Goal: Task Accomplishment & Management: Manage account settings

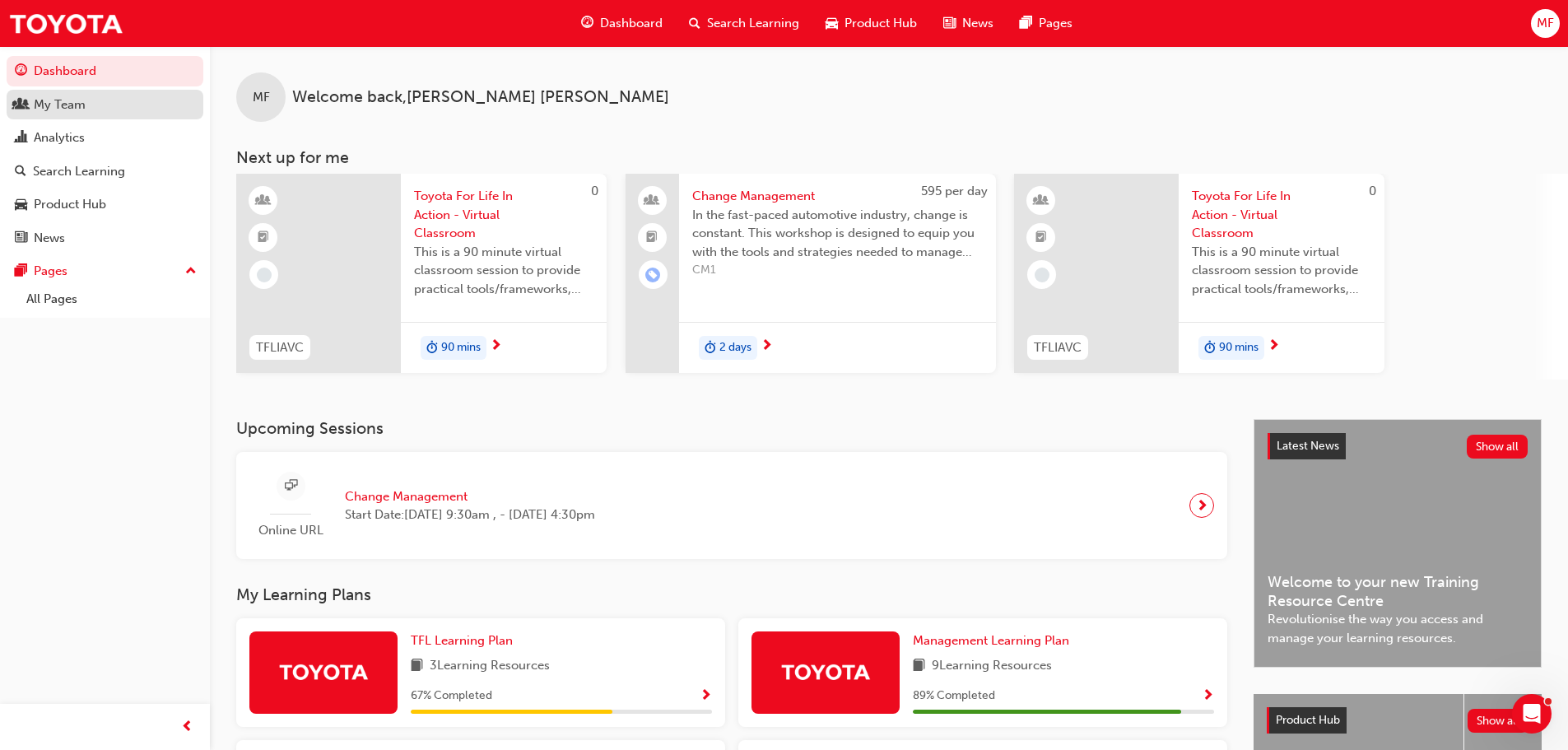
drag, startPoint x: 69, startPoint y: 107, endPoint x: 76, endPoint y: 112, distance: 8.6
click at [69, 107] on div "My Team" at bounding box center [59, 104] width 52 height 19
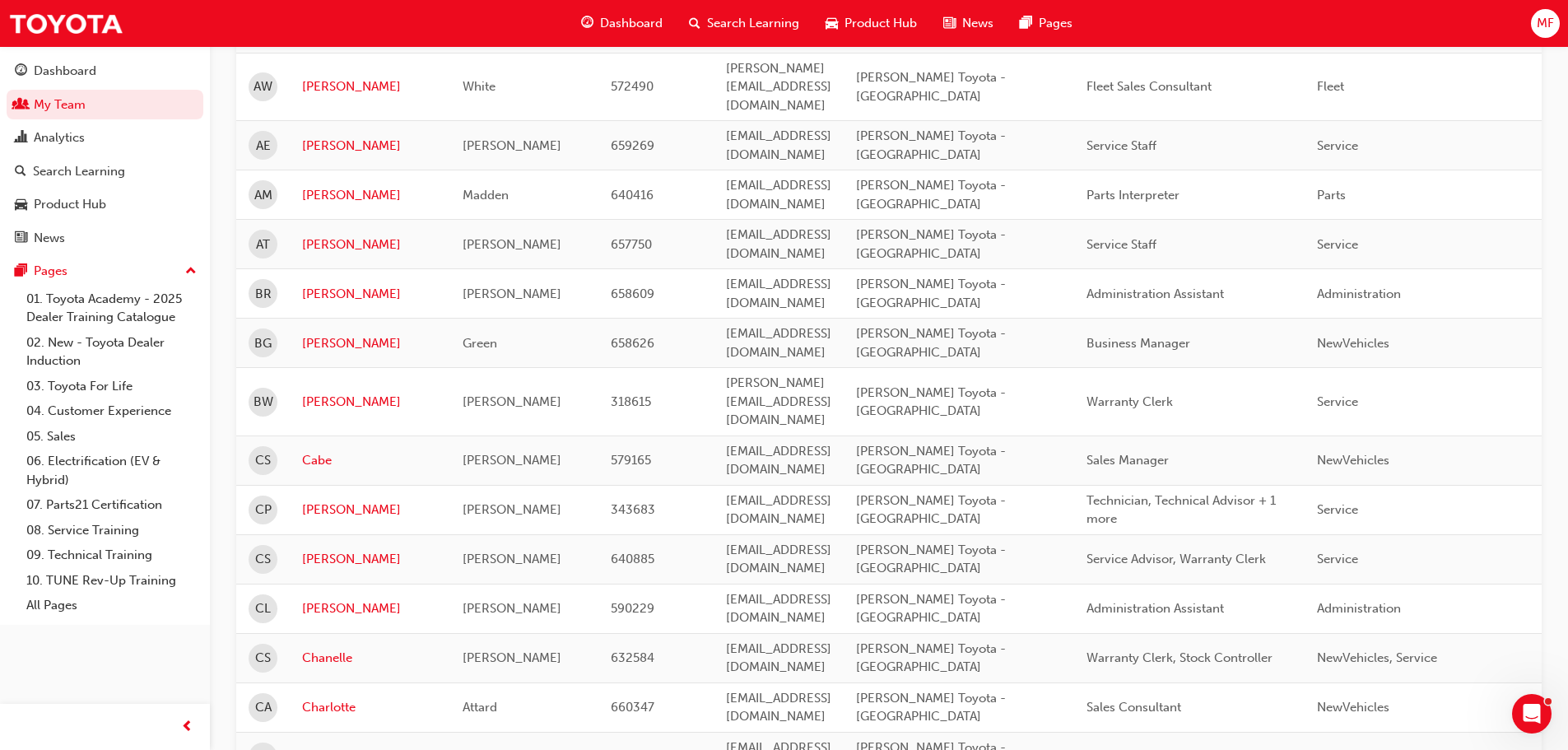
scroll to position [247, 0]
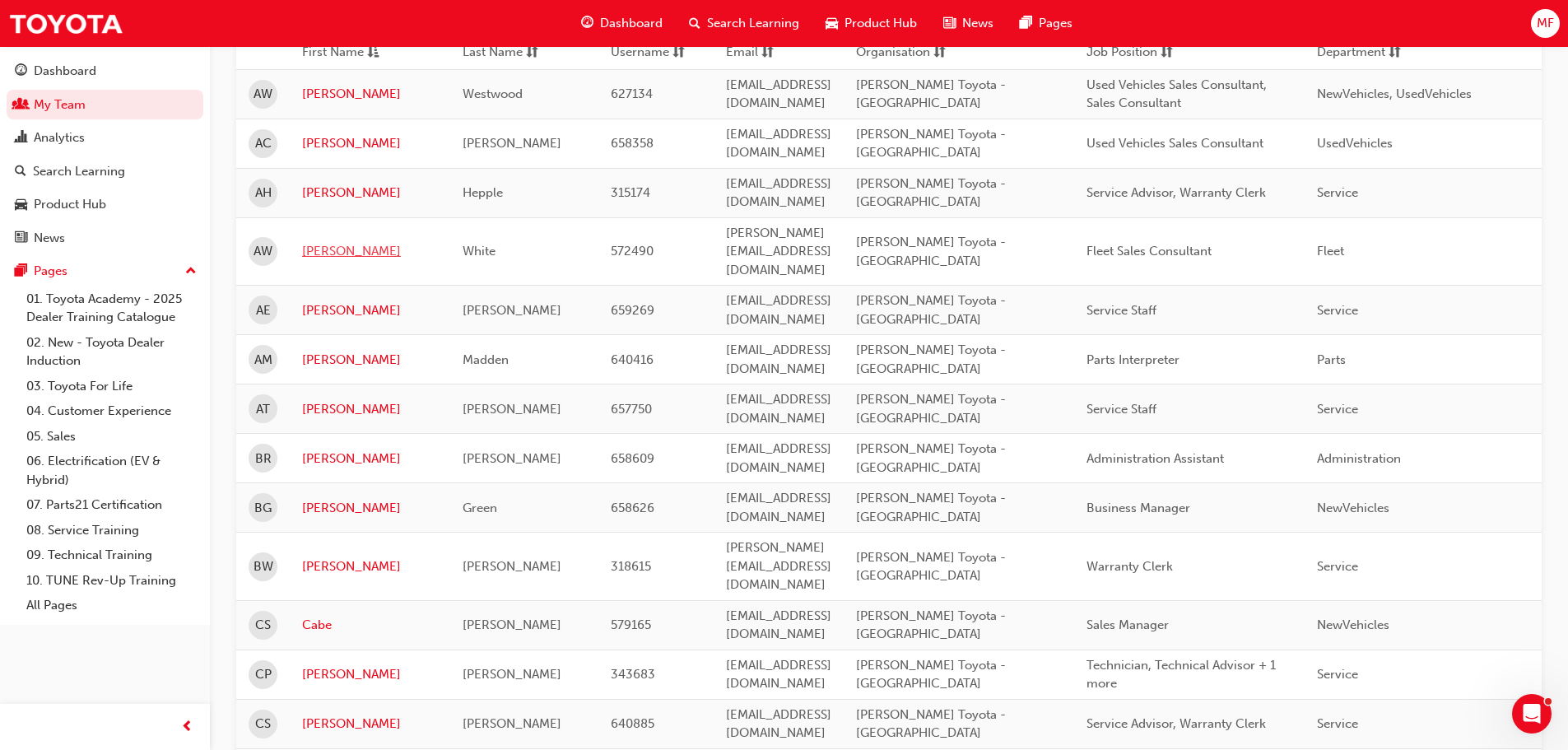
click at [317, 242] on link "[PERSON_NAME]" at bounding box center [370, 251] width 136 height 19
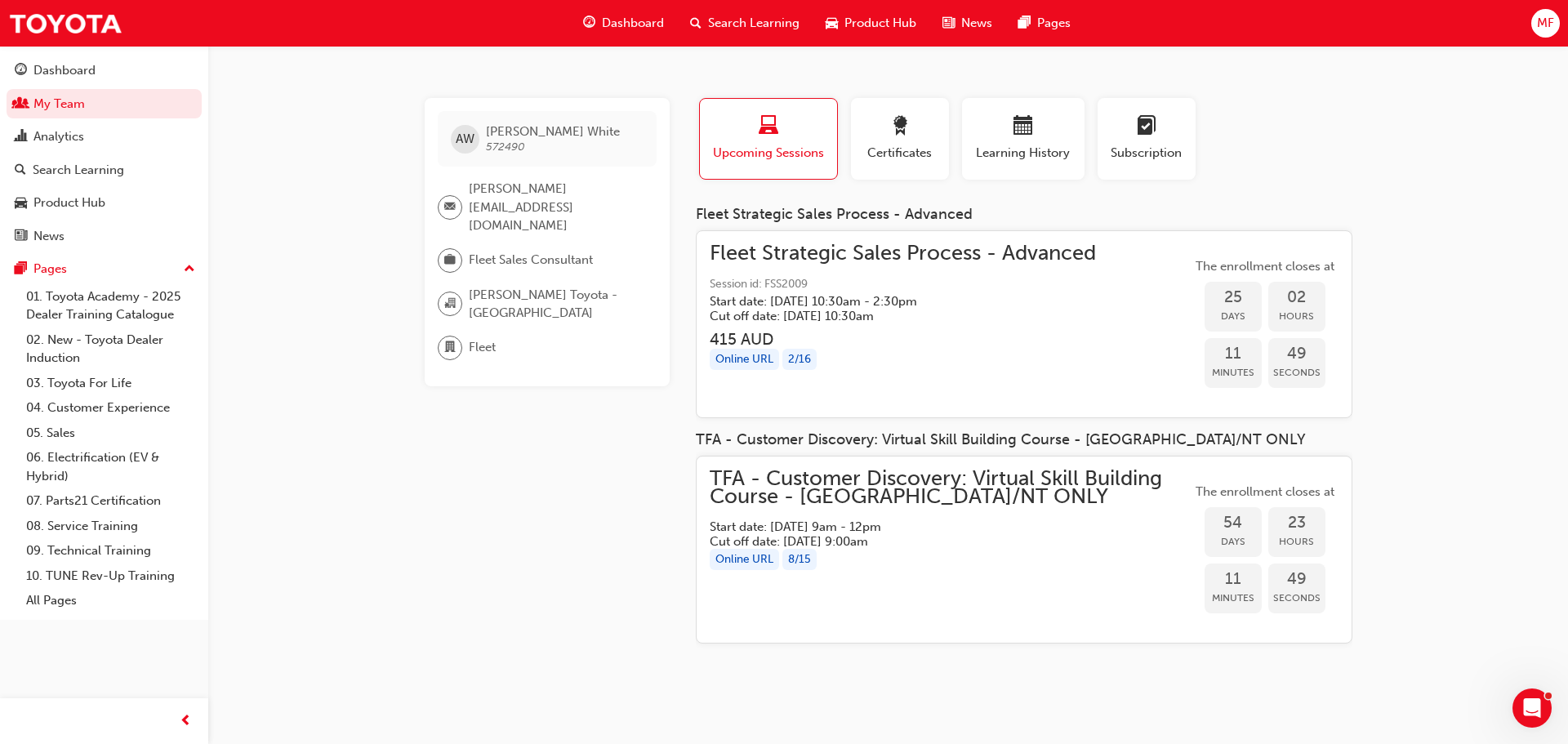
click at [762, 363] on div "Online URL" at bounding box center [744, 360] width 69 height 22
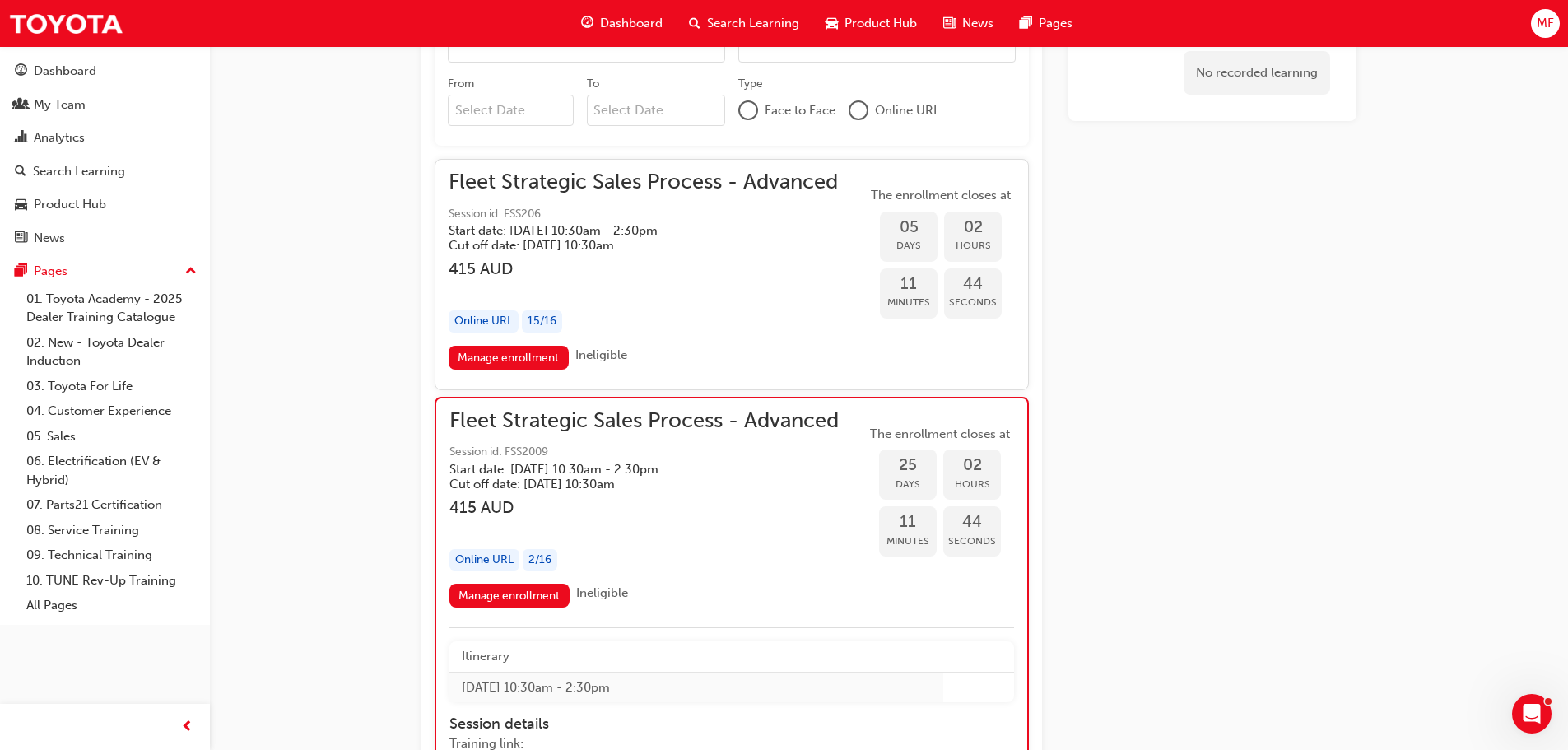
scroll to position [2000, 0]
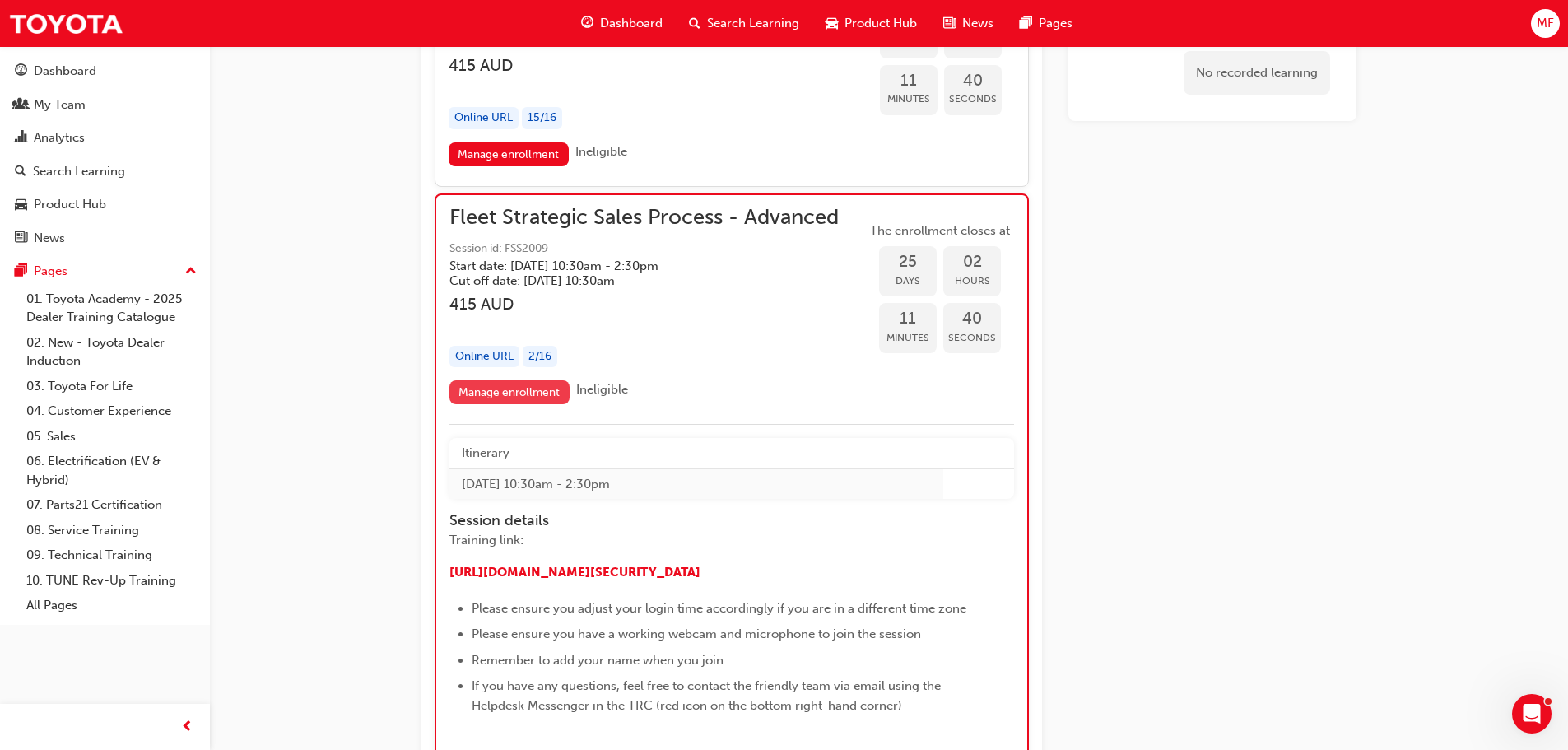
click at [518, 389] on link "Manage enrollment" at bounding box center [509, 392] width 121 height 24
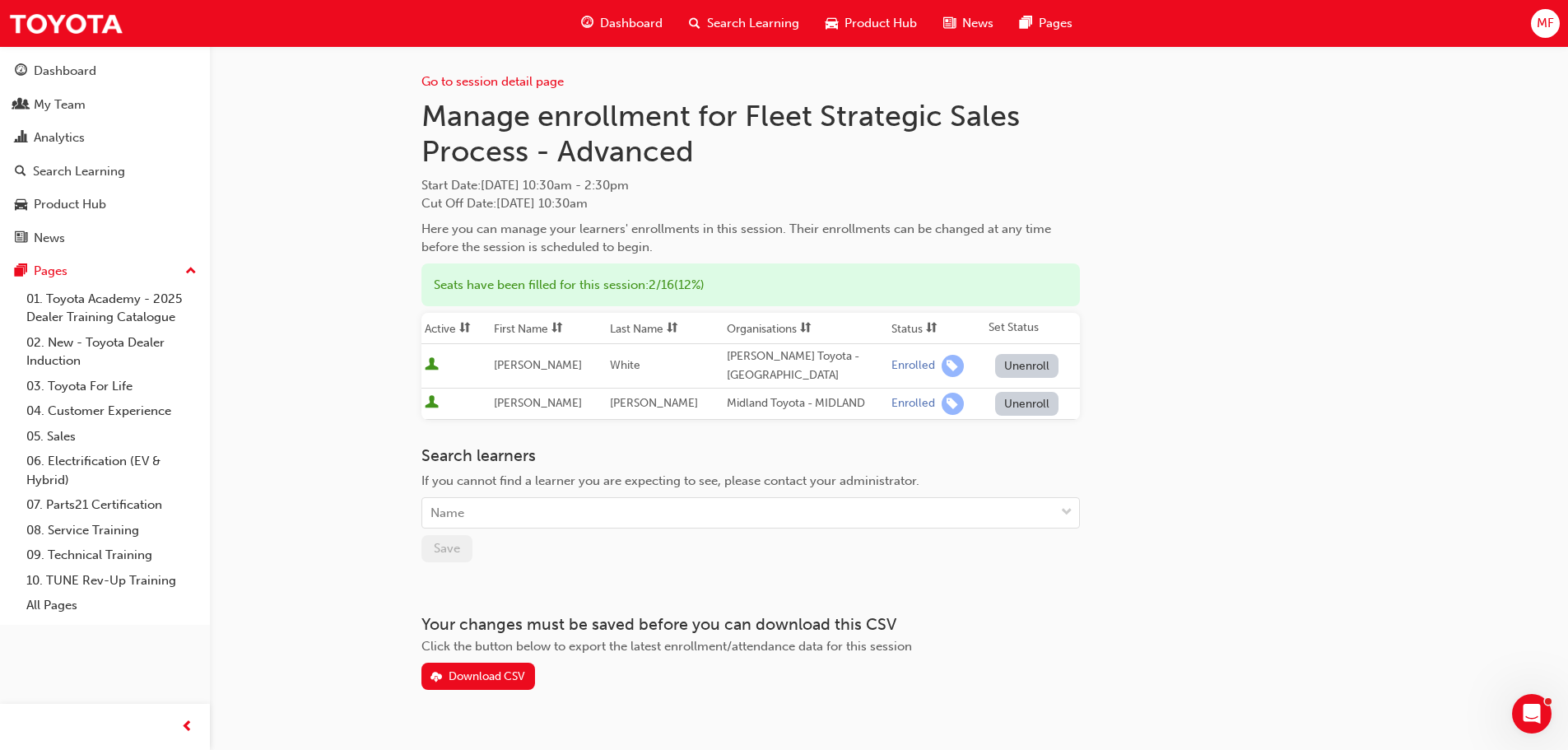
click at [1009, 359] on button "Unenroll" at bounding box center [1027, 365] width 64 height 24
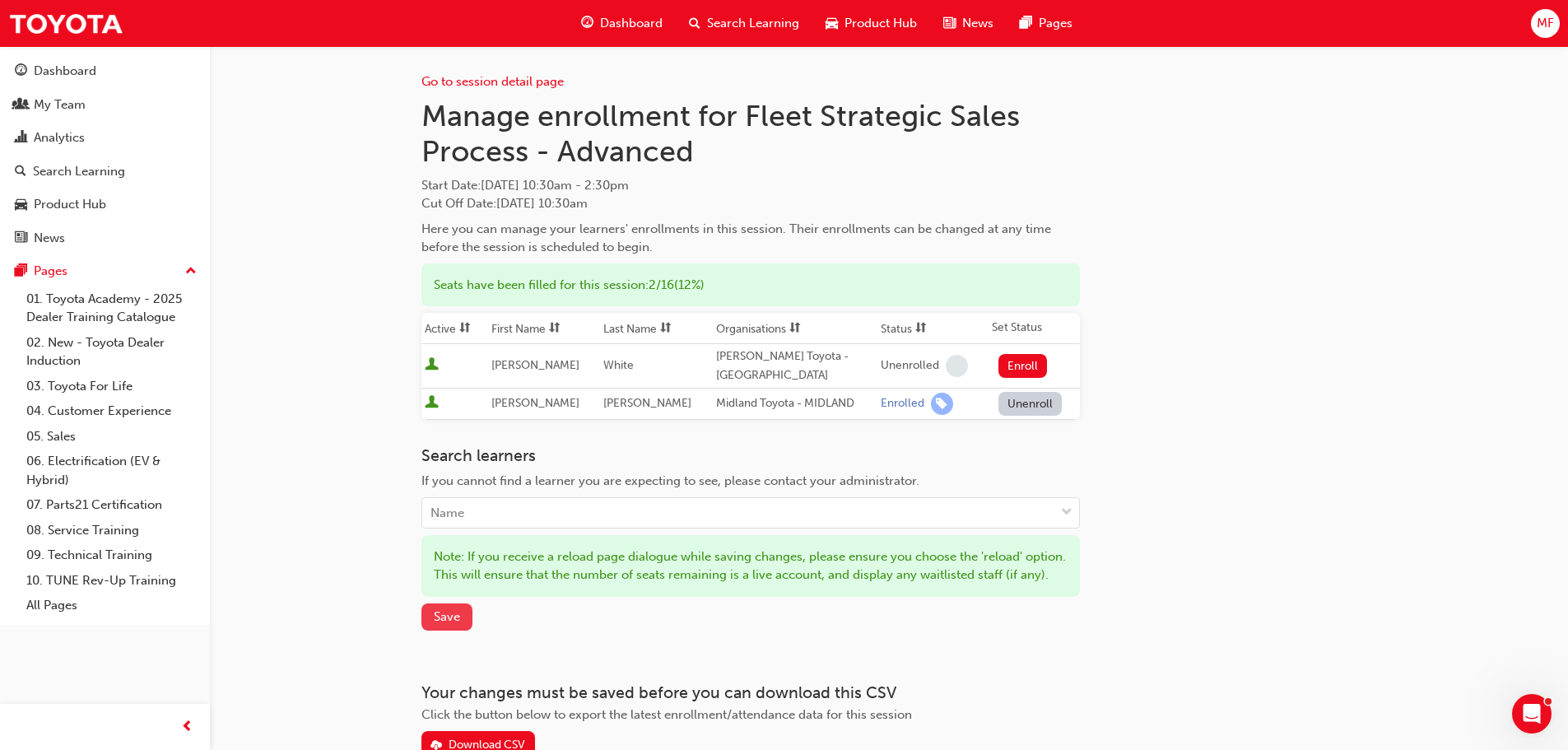
click at [442, 624] on span "Save" at bounding box center [446, 617] width 26 height 15
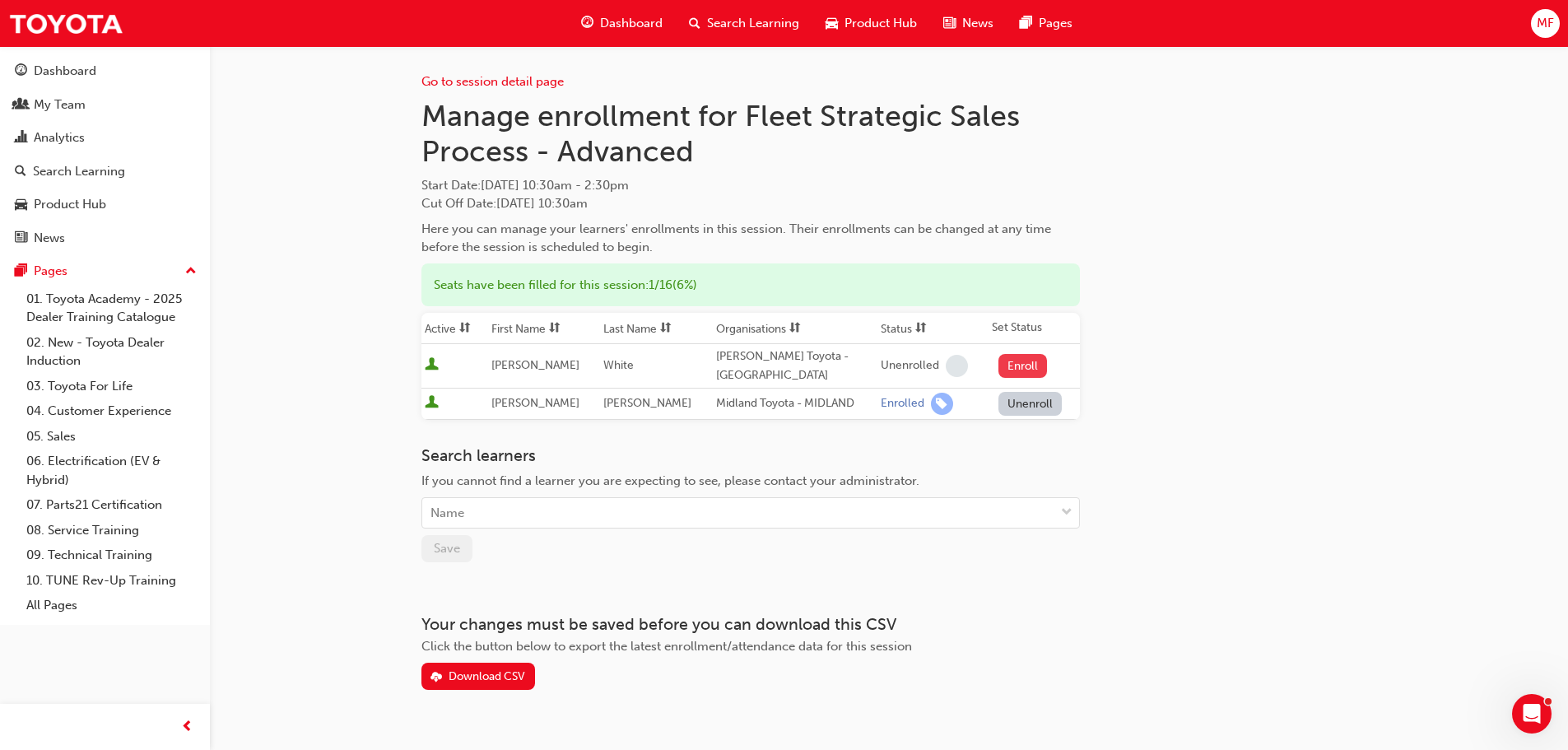
click at [1019, 364] on button "Enroll" at bounding box center [1022, 365] width 49 height 24
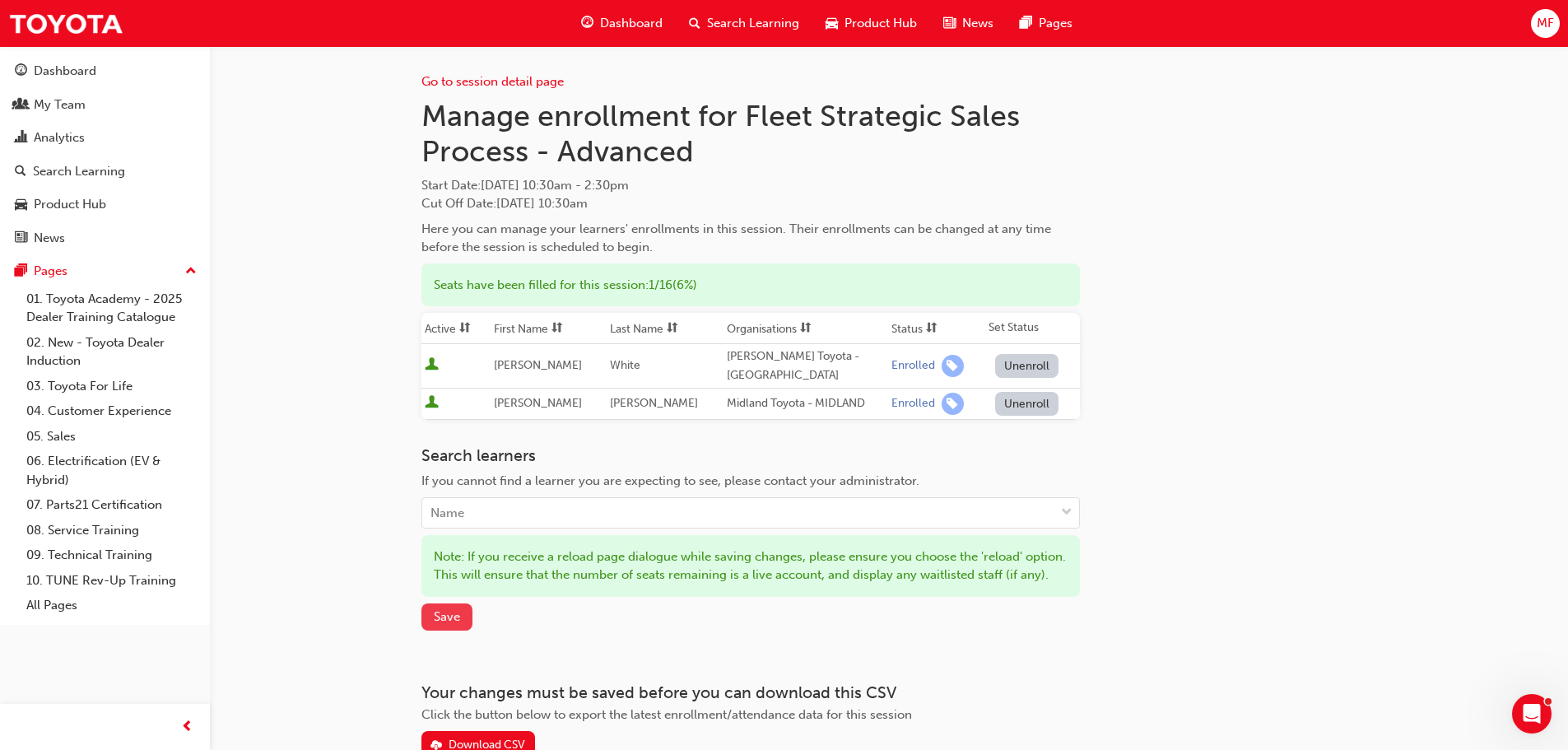
click at [441, 624] on span "Save" at bounding box center [446, 617] width 26 height 15
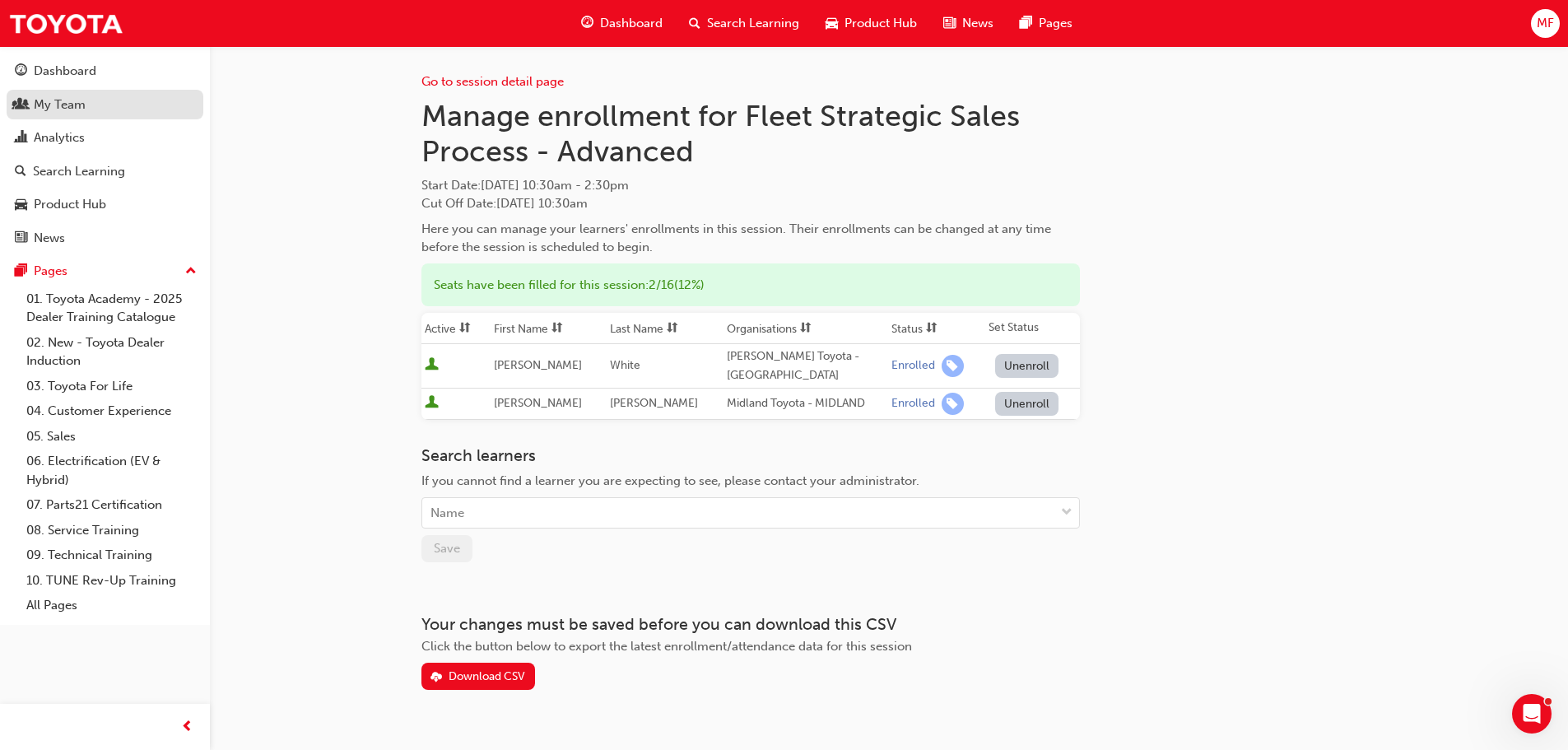
drag, startPoint x: 99, startPoint y: 111, endPoint x: 108, endPoint y: 117, distance: 10.8
click at [99, 111] on div "My Team" at bounding box center [104, 104] width 180 height 21
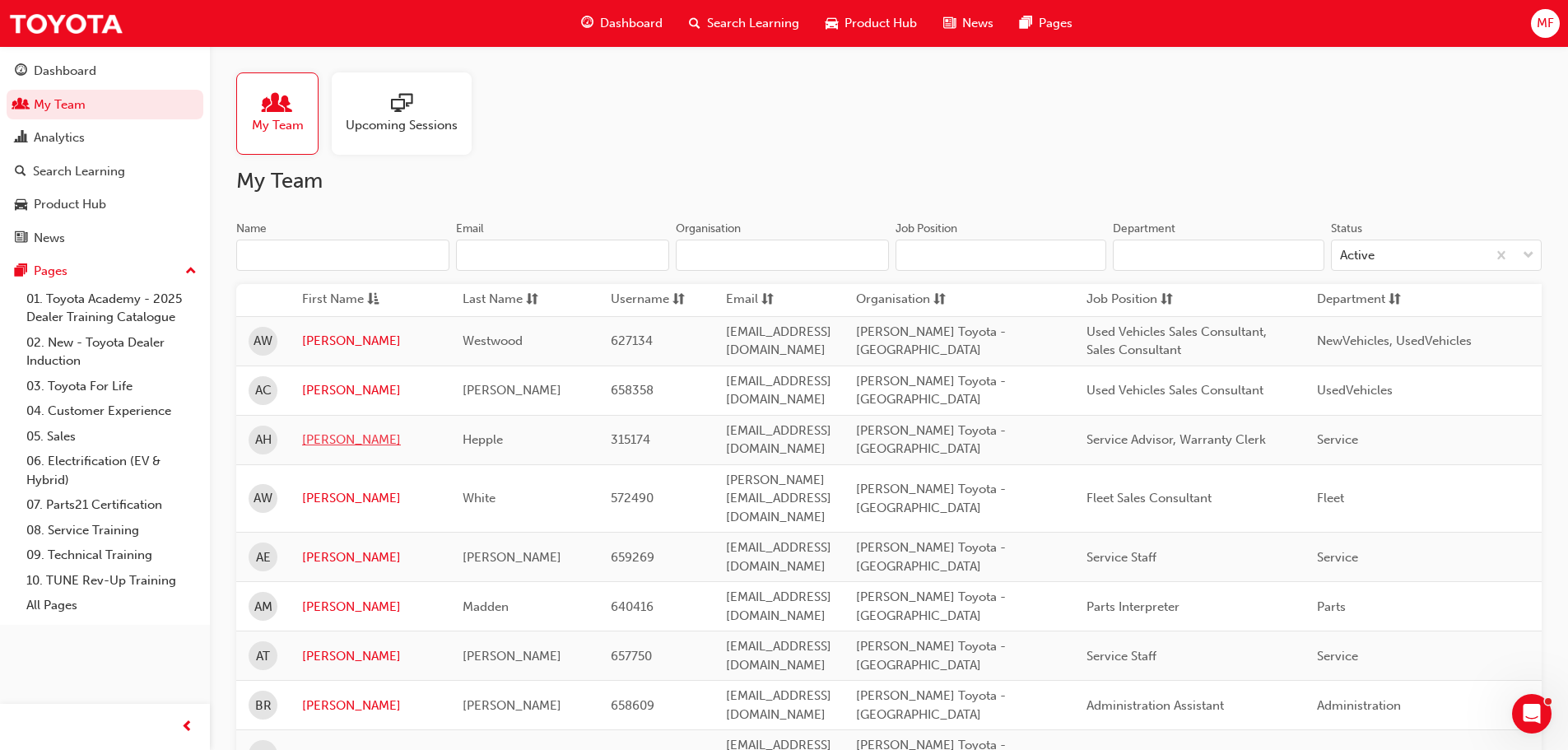
click at [324, 431] on link "[PERSON_NAME]" at bounding box center [370, 440] width 136 height 19
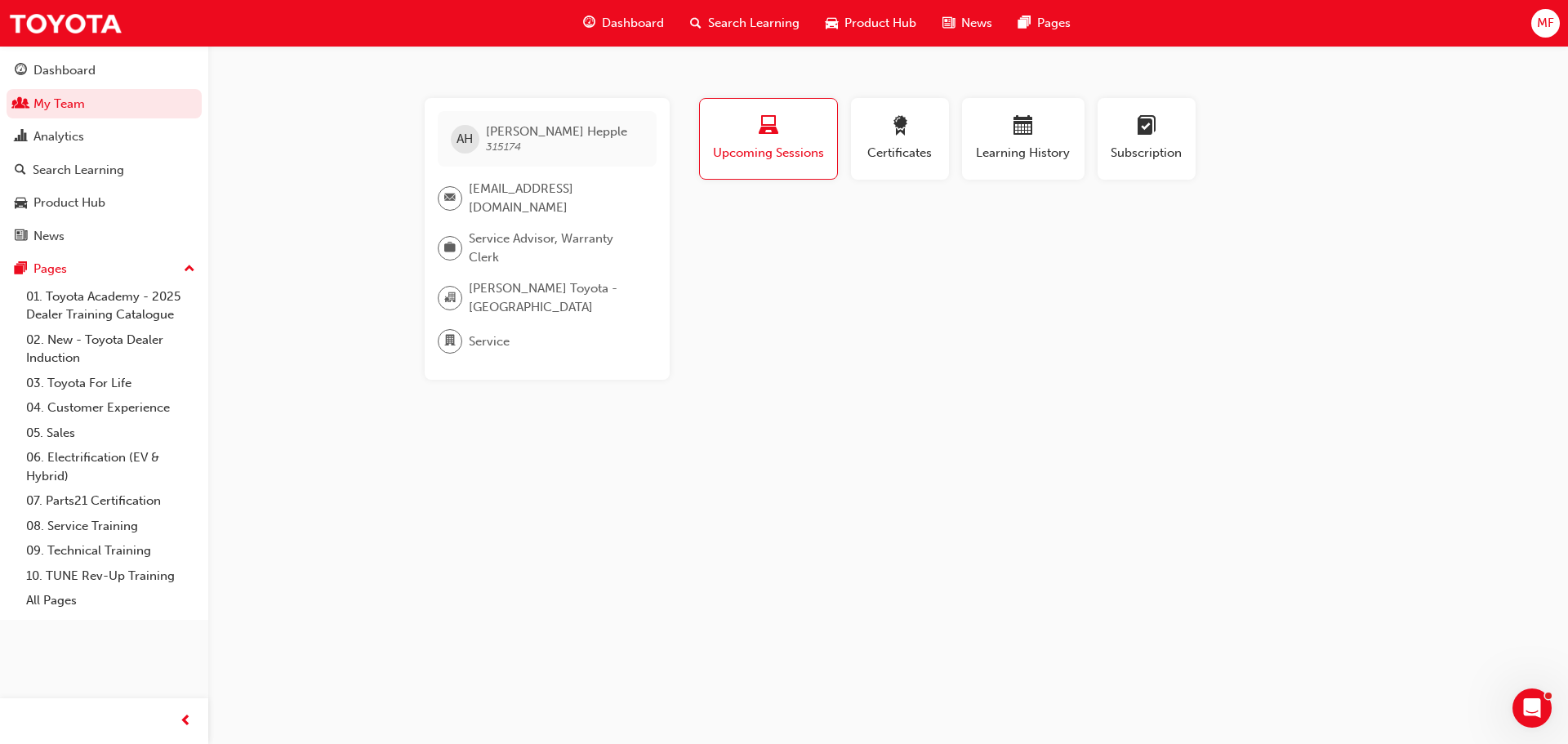
click at [767, 135] on span "laptop-icon" at bounding box center [768, 127] width 20 height 22
click at [753, 153] on span "Upcoming Sessions" at bounding box center [768, 153] width 112 height 19
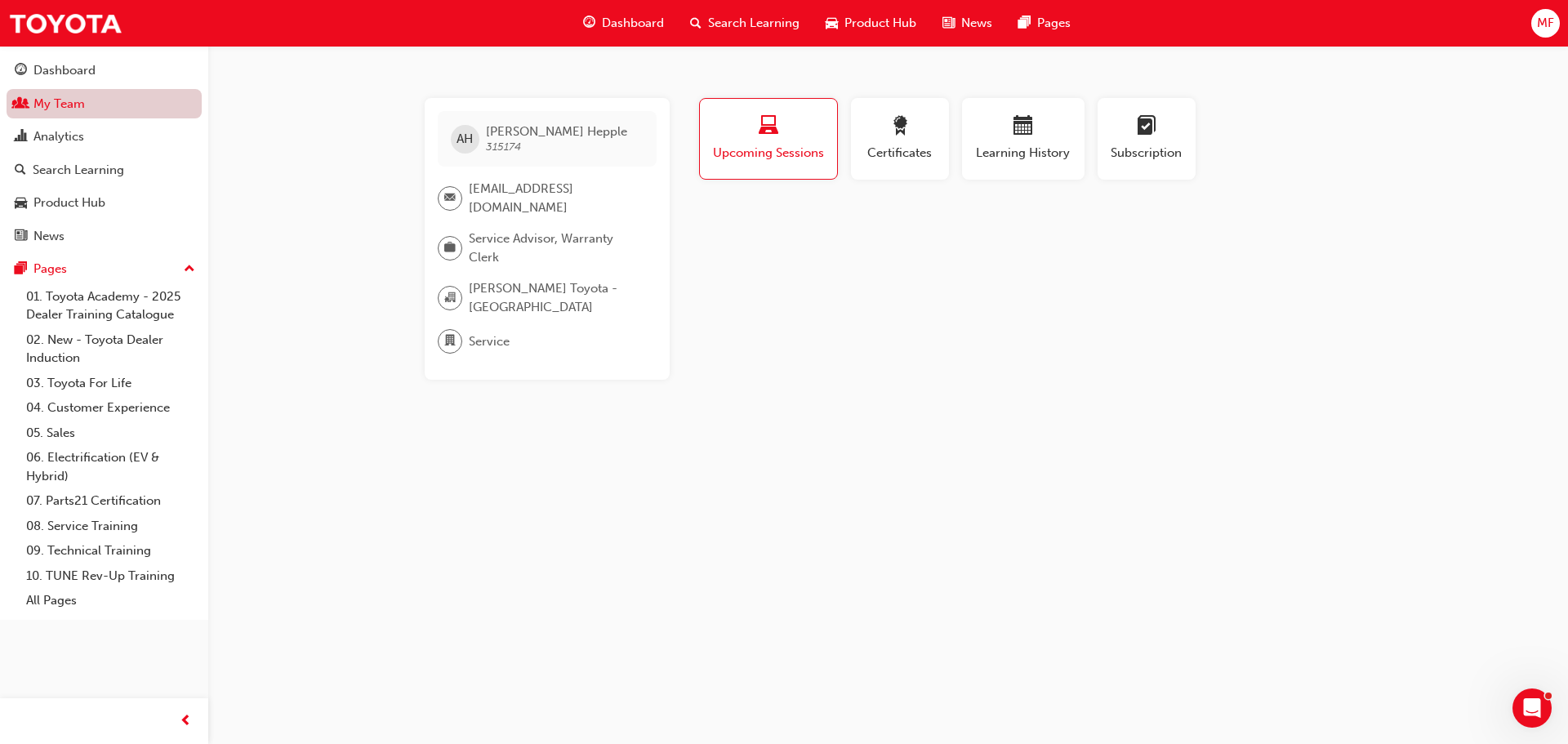
click at [78, 97] on link "My Team" at bounding box center [103, 104] width 195 height 31
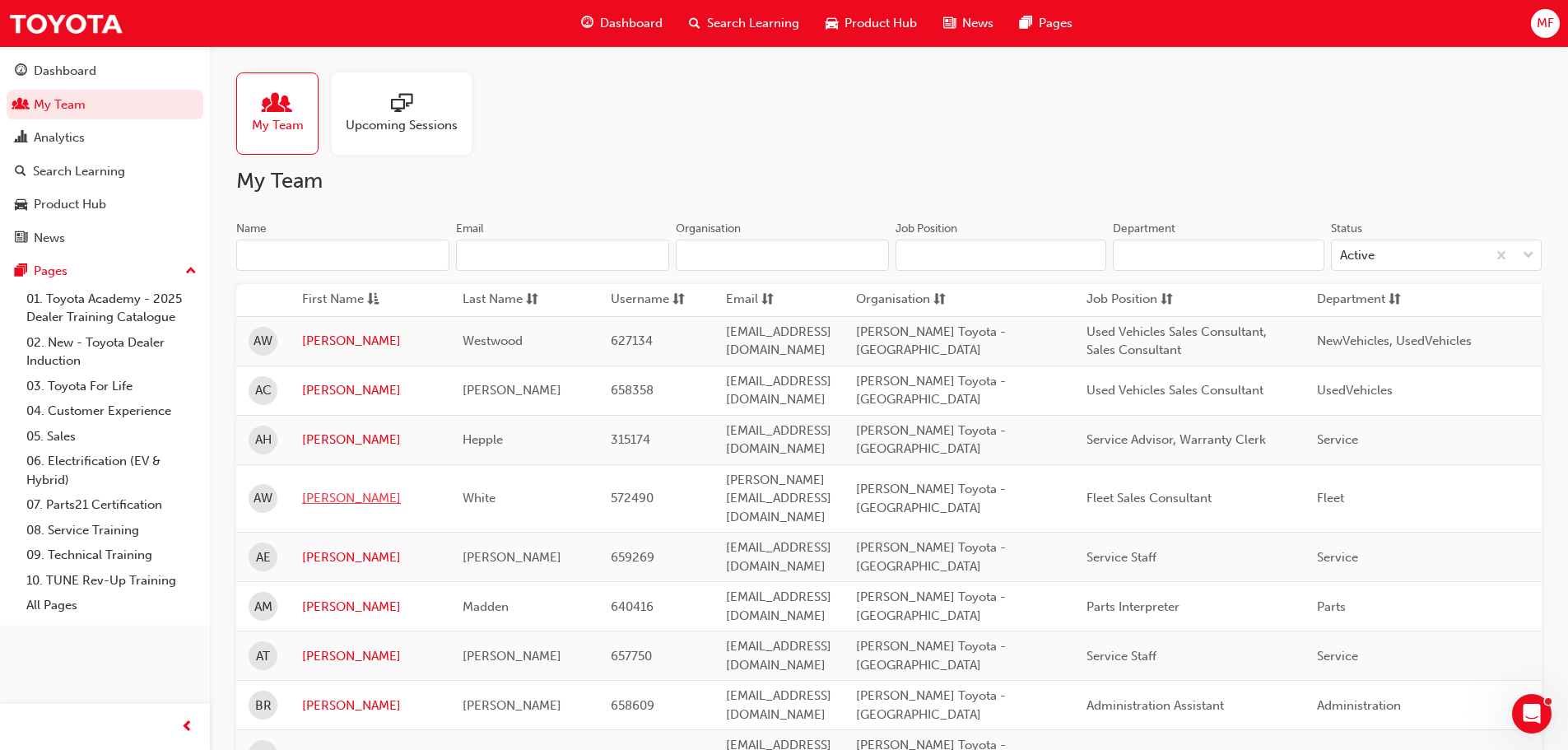
click at [324, 489] on link "[PERSON_NAME]" at bounding box center [370, 498] width 136 height 19
